Goal: Check status: Check status

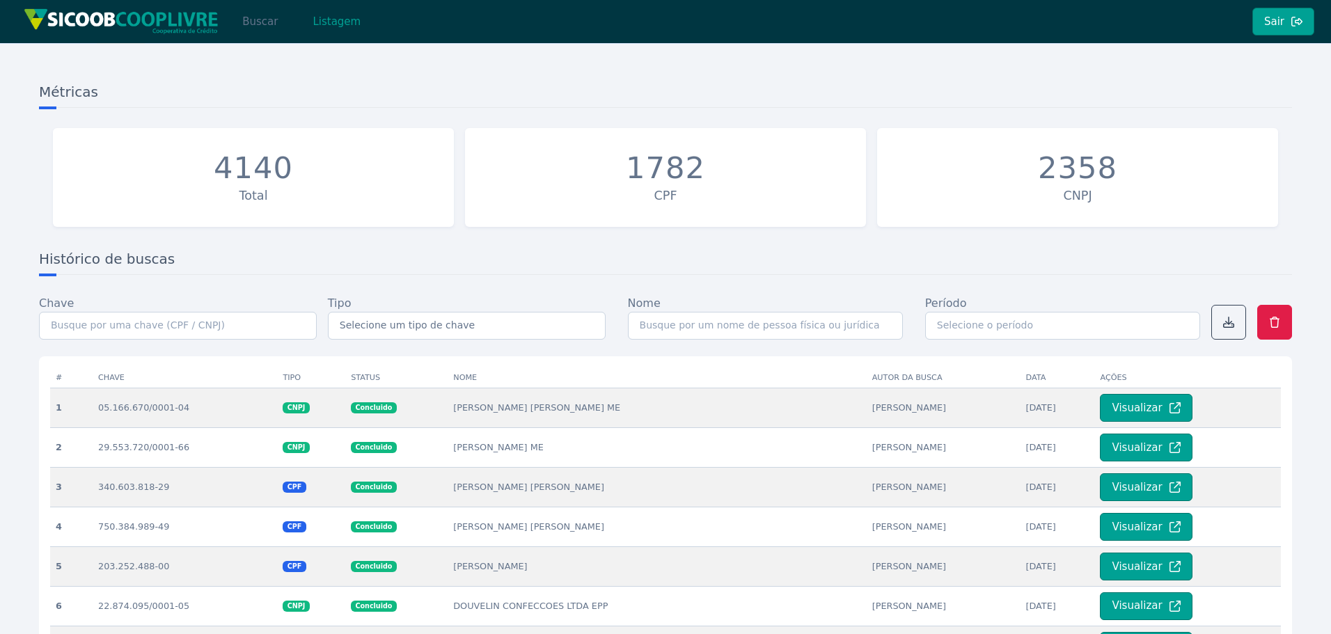
click at [275, 14] on button "Buscar" at bounding box center [259, 22] width 59 height 28
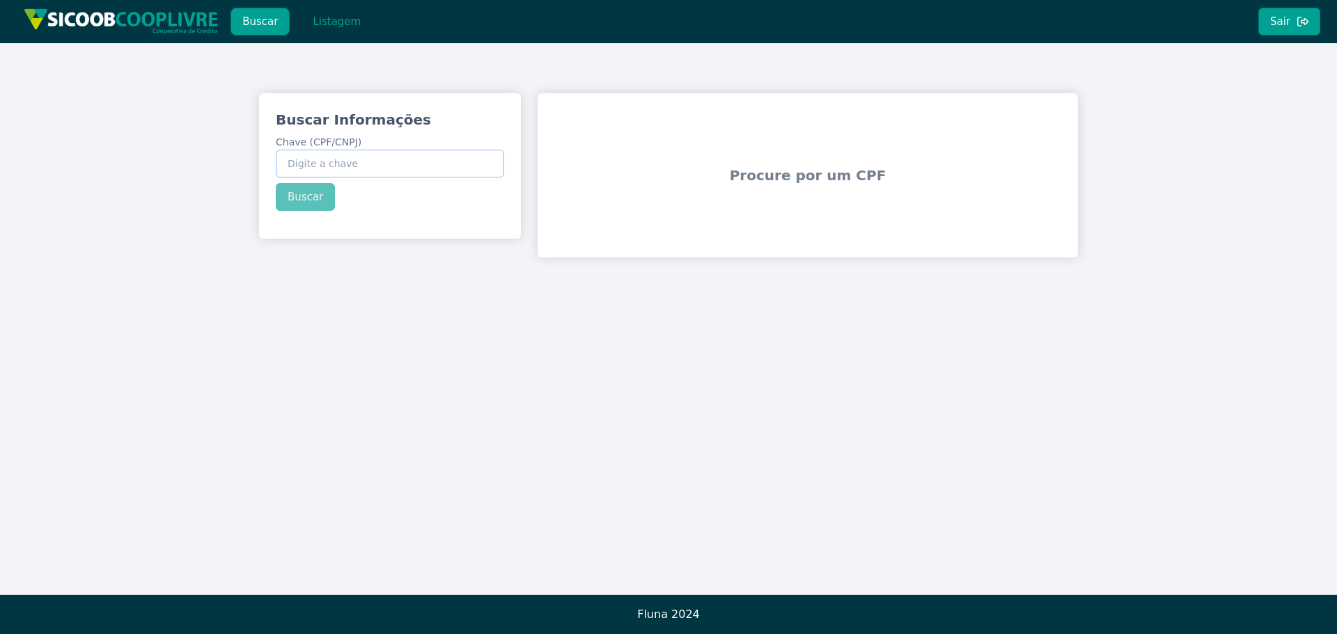
paste input "52.327.319/0001-20"
type input "52.327.319/0001-20"
click at [307, 196] on button "Buscar" at bounding box center [305, 197] width 59 height 28
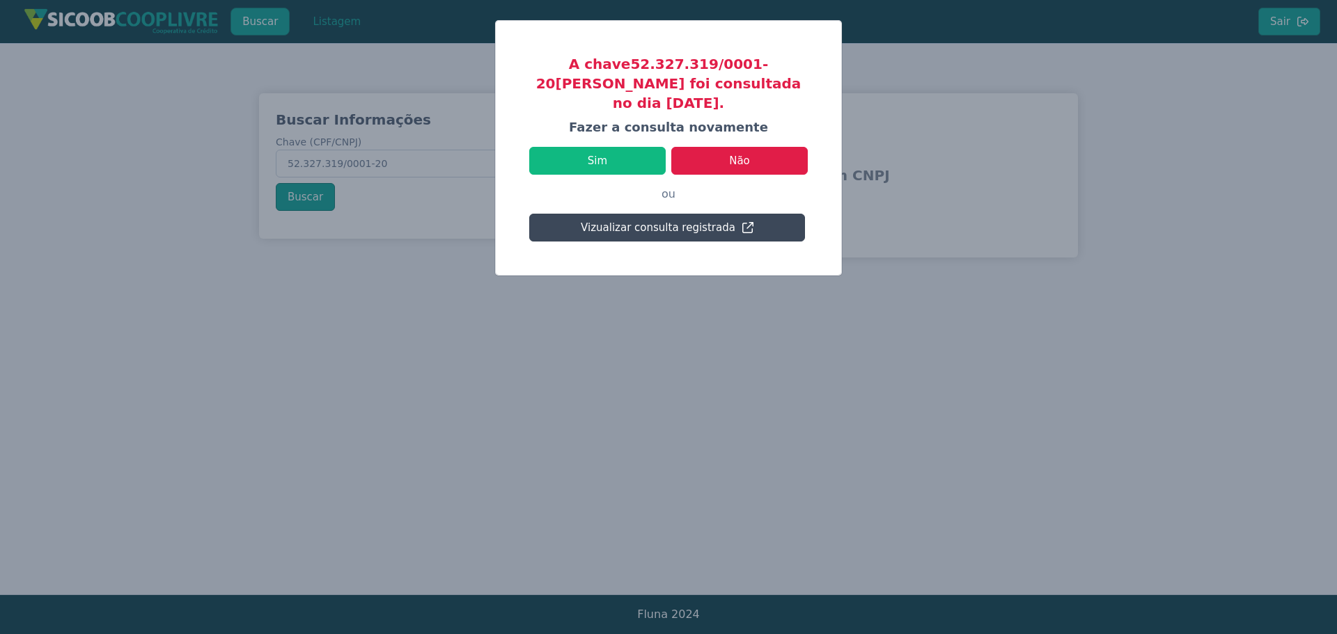
click at [642, 214] on button "Vizualizar consulta registrada" at bounding box center [667, 228] width 276 height 28
